Goal: Find specific page/section: Find specific page/section

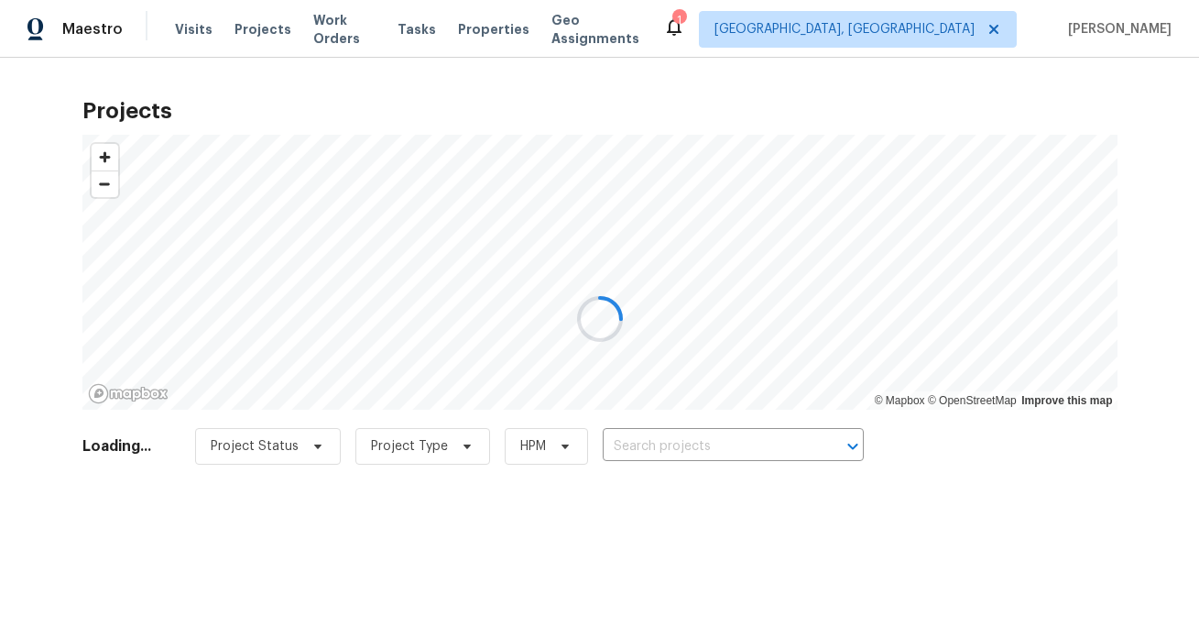
click at [953, 33] on div at bounding box center [599, 319] width 1199 height 638
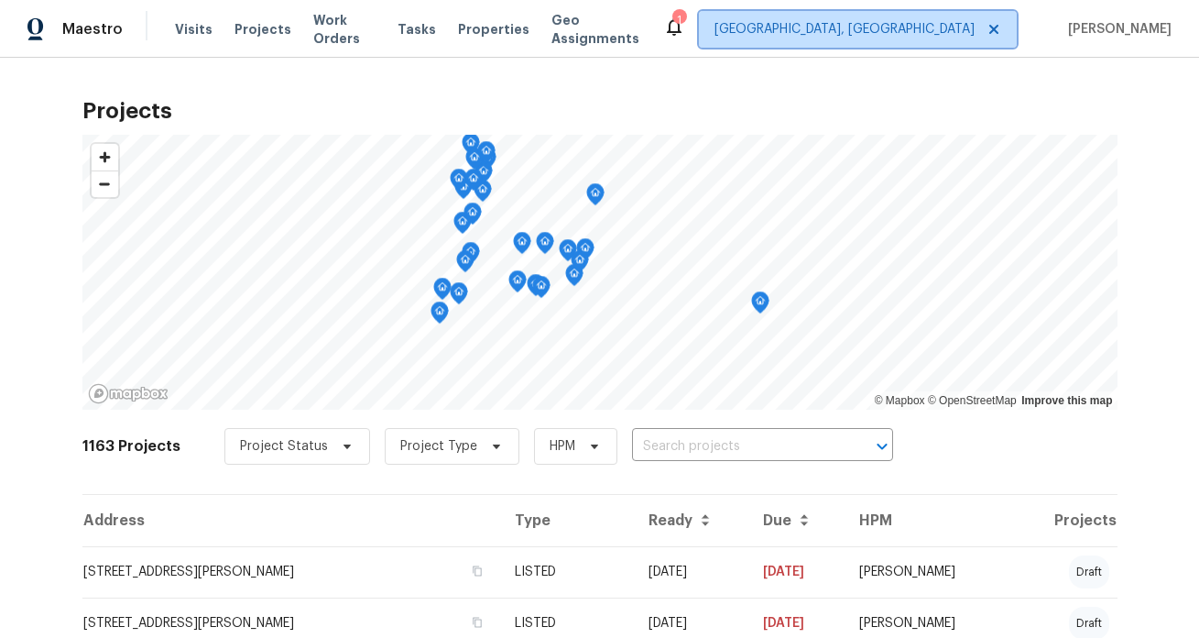
click at [940, 30] on span "[GEOGRAPHIC_DATA], [GEOGRAPHIC_DATA]" at bounding box center [845, 29] width 260 height 18
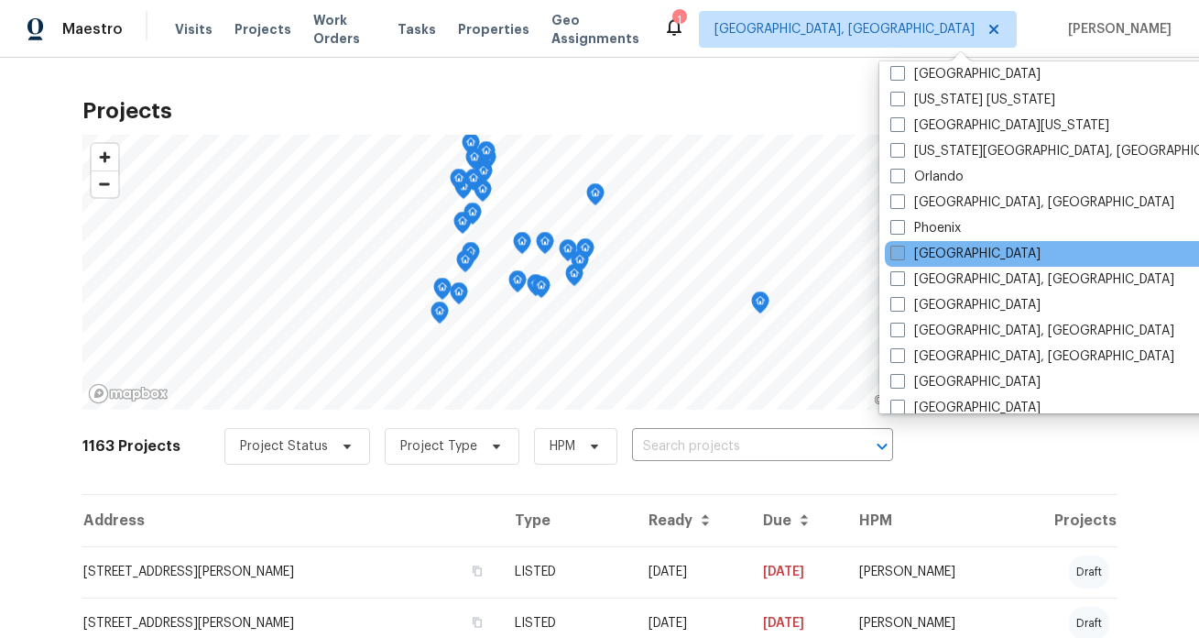
scroll to position [938, 0]
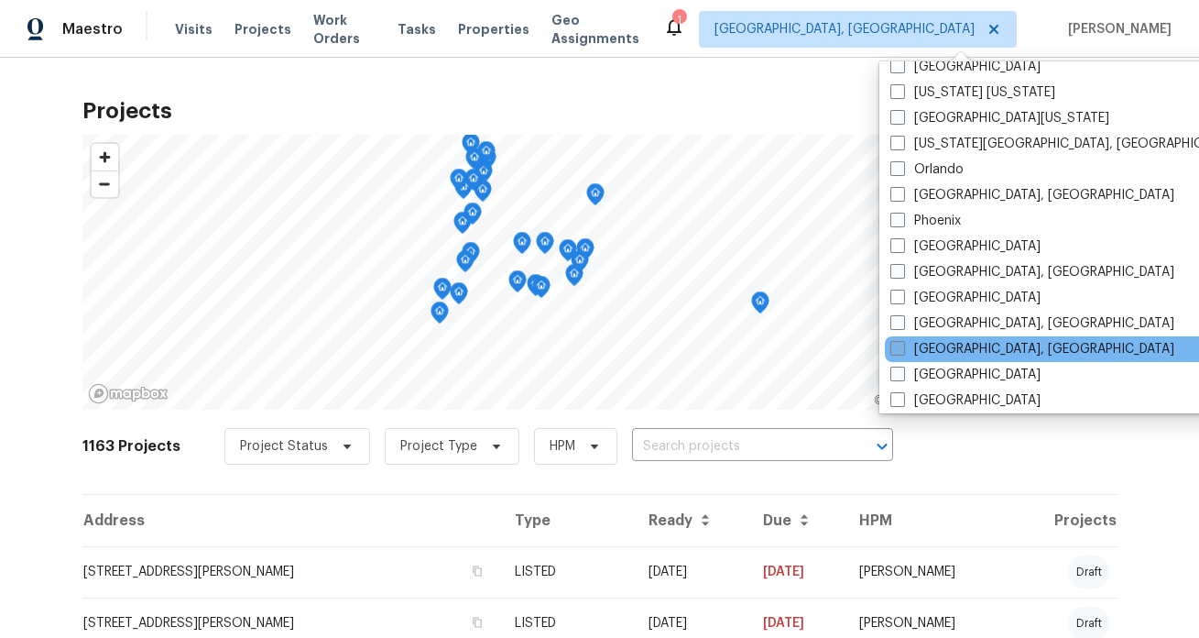
click at [895, 347] on span at bounding box center [898, 348] width 15 height 15
click at [895, 347] on input "[GEOGRAPHIC_DATA], [GEOGRAPHIC_DATA]" at bounding box center [897, 346] width 12 height 12
checkbox input "true"
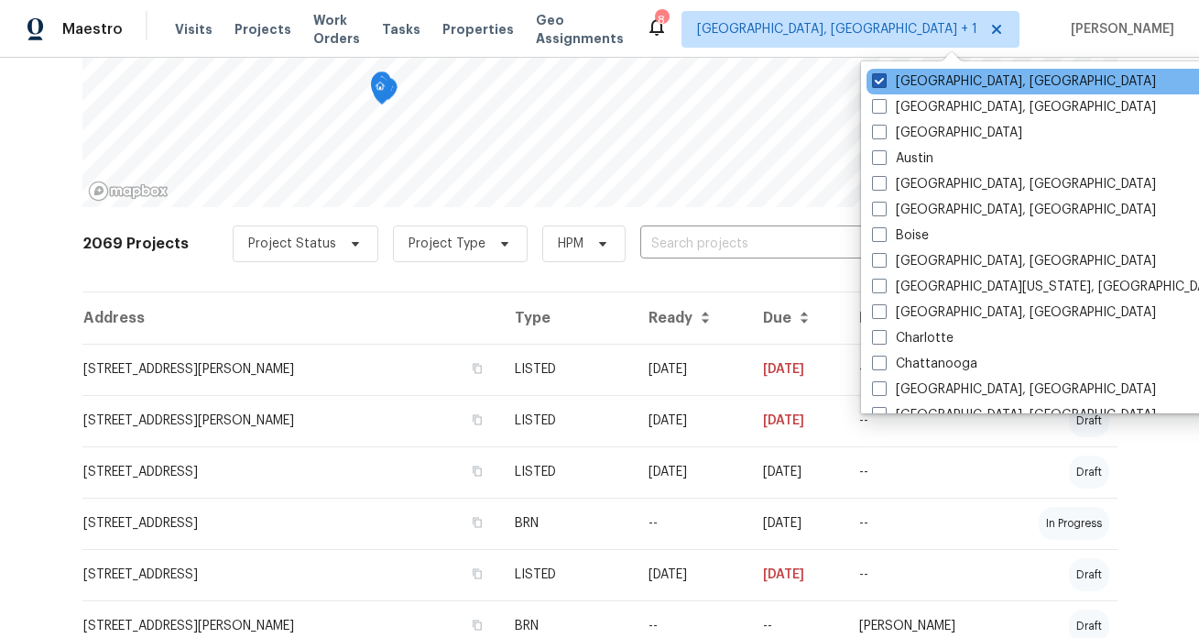
click at [878, 76] on span at bounding box center [879, 80] width 15 height 15
click at [878, 76] on input "[GEOGRAPHIC_DATA], [GEOGRAPHIC_DATA]" at bounding box center [878, 78] width 12 height 12
checkbox input "false"
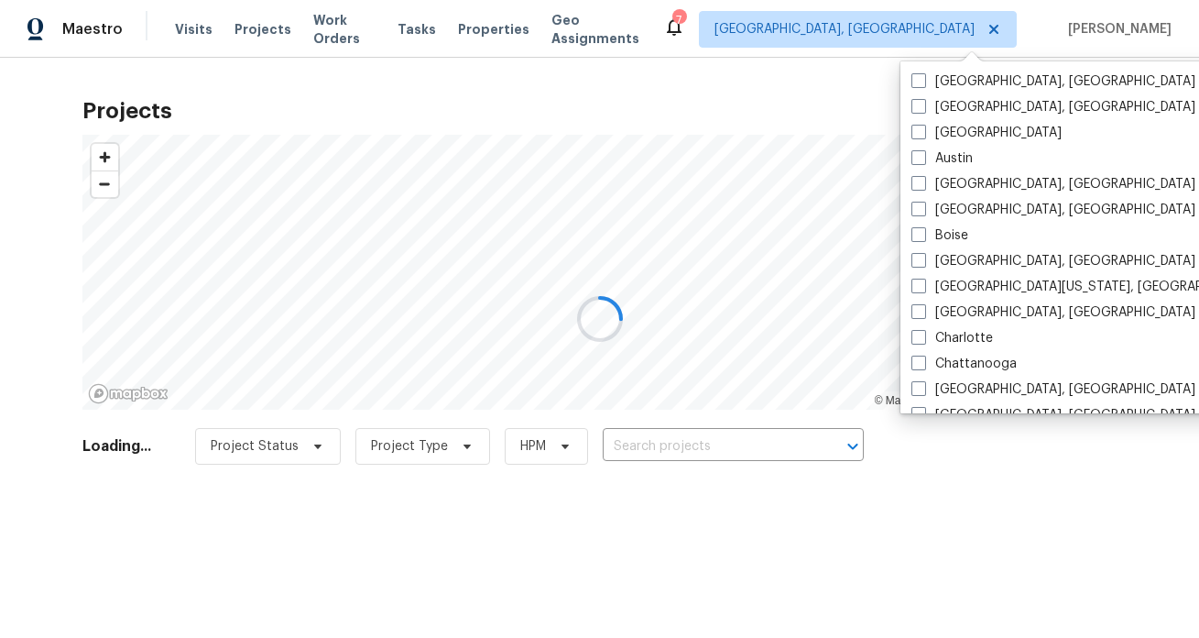
click at [699, 32] on div at bounding box center [599, 319] width 1199 height 638
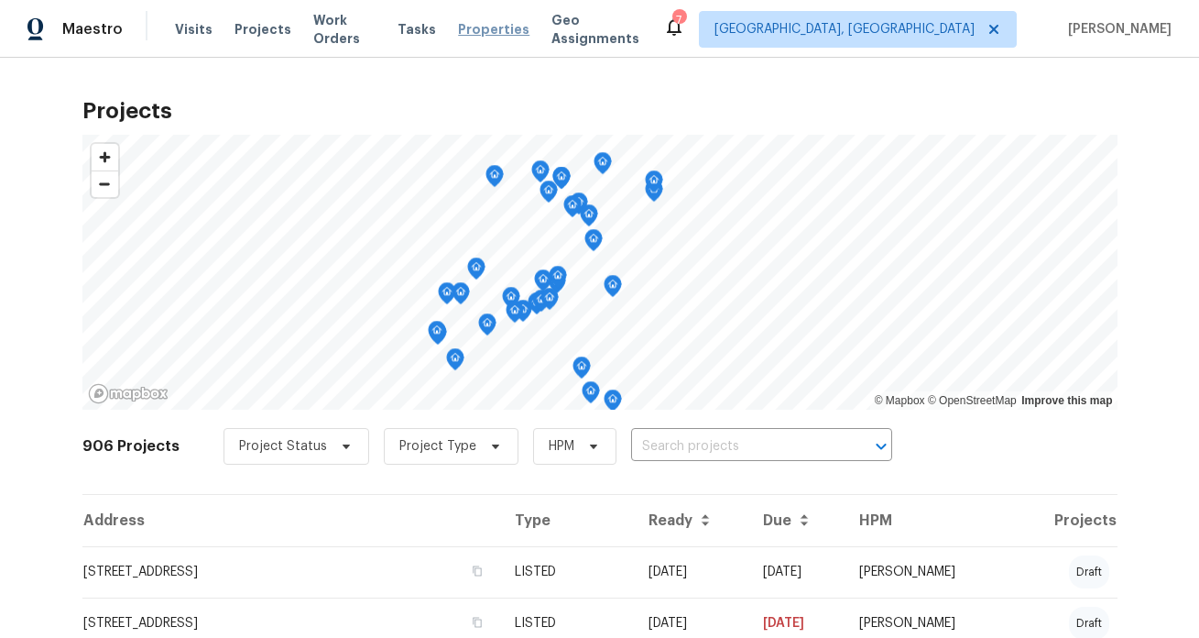
click at [499, 29] on span "Properties" at bounding box center [493, 29] width 71 height 18
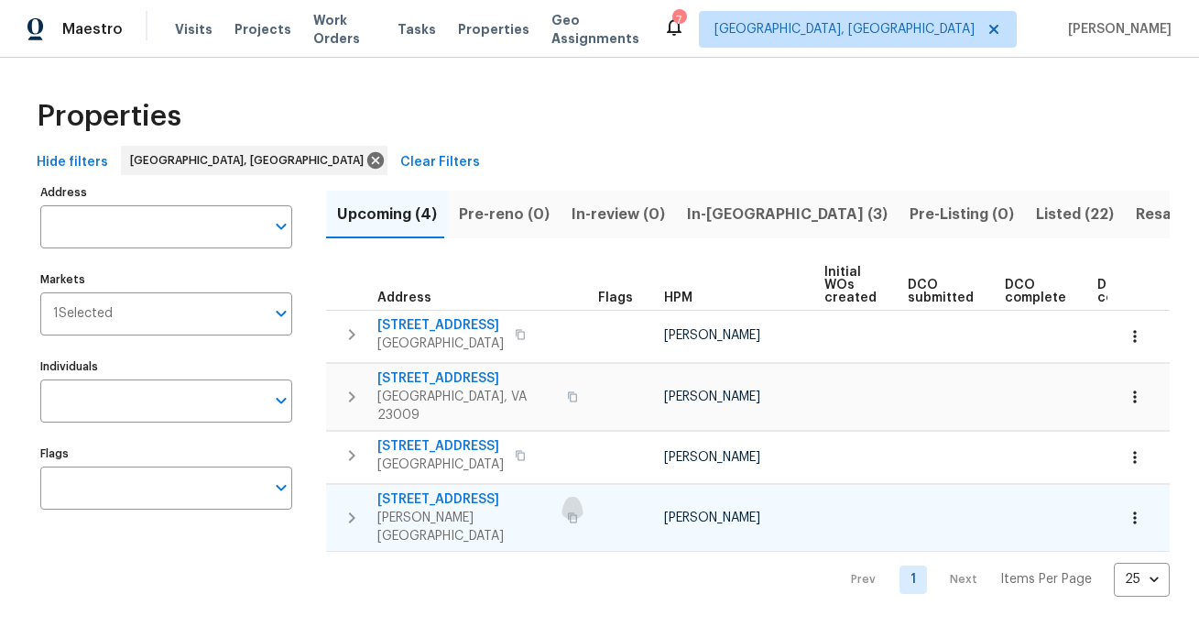
click at [567, 512] on icon "button" at bounding box center [572, 517] width 11 height 11
